Goal: Information Seeking & Learning: Learn about a topic

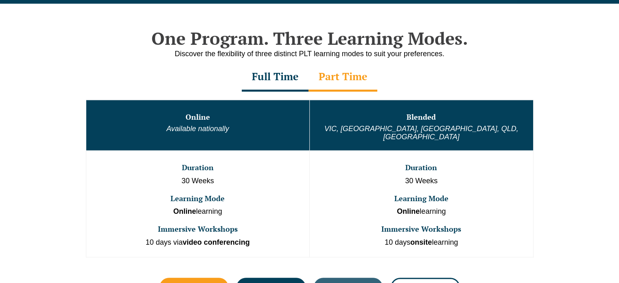
scroll to position [529, 0]
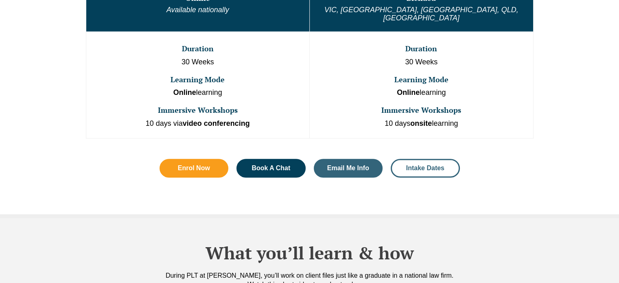
click at [410, 165] on span "Intake Dates" at bounding box center [425, 168] width 38 height 7
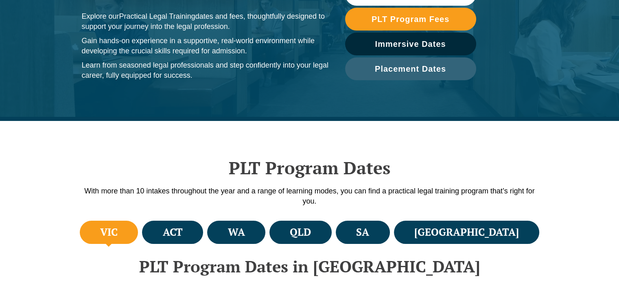
scroll to position [122, 0]
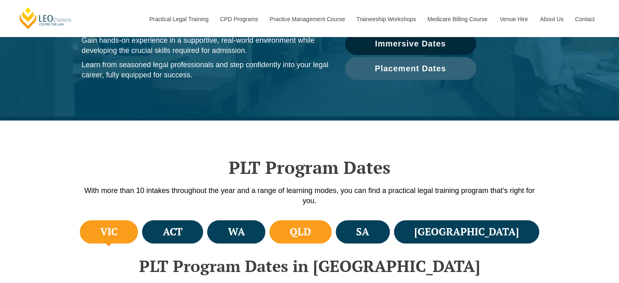
click at [311, 225] on h4 "QLD" at bounding box center [300, 231] width 21 height 13
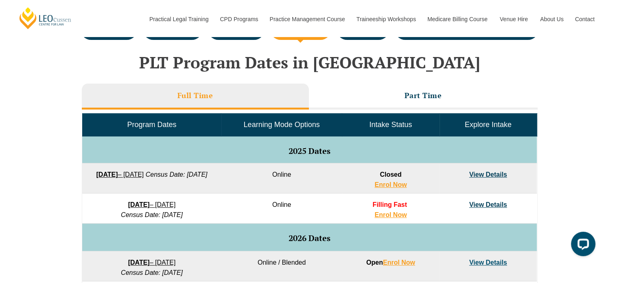
scroll to position [0, 0]
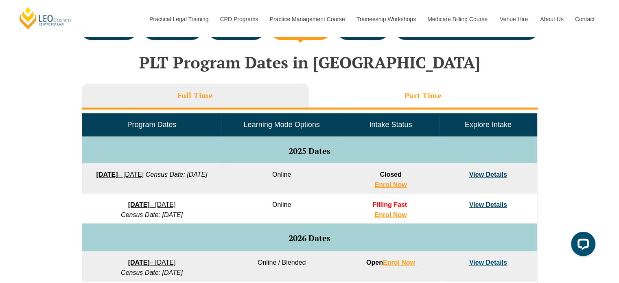
click at [361, 102] on li "Part Time" at bounding box center [423, 96] width 229 height 26
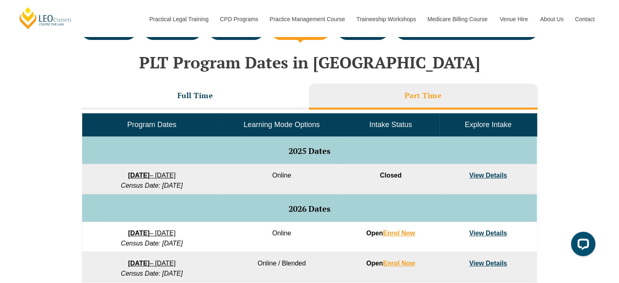
scroll to position [366, 0]
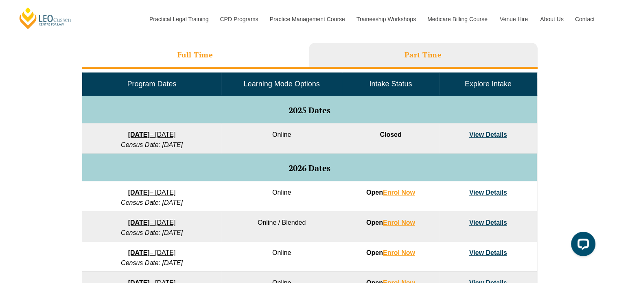
click at [202, 58] on h3 "Full Time" at bounding box center [195, 54] width 36 height 9
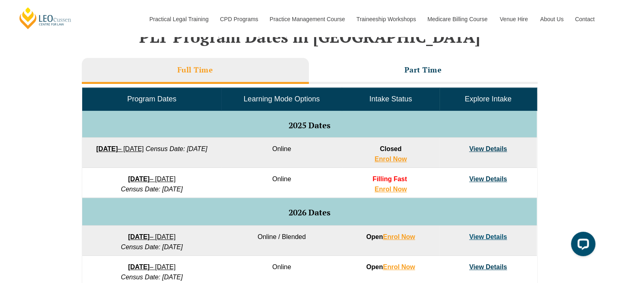
scroll to position [325, 0]
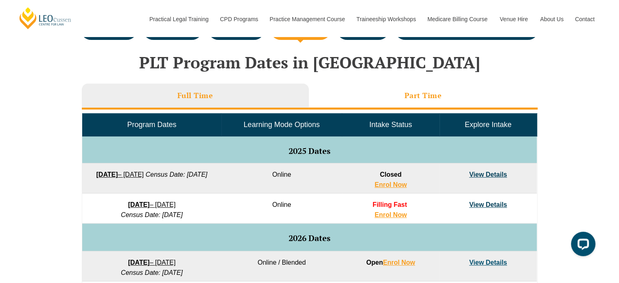
click at [407, 94] on h3 "Part Time" at bounding box center [422, 95] width 37 height 9
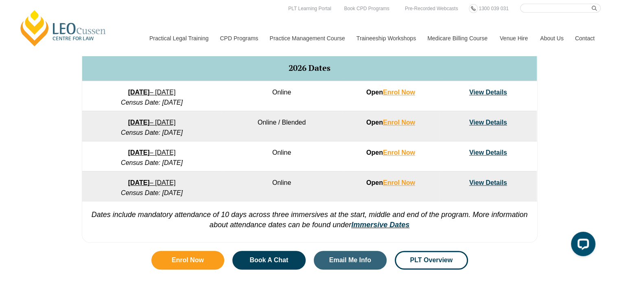
scroll to position [447, 0]
